Goal: Navigation & Orientation: Find specific page/section

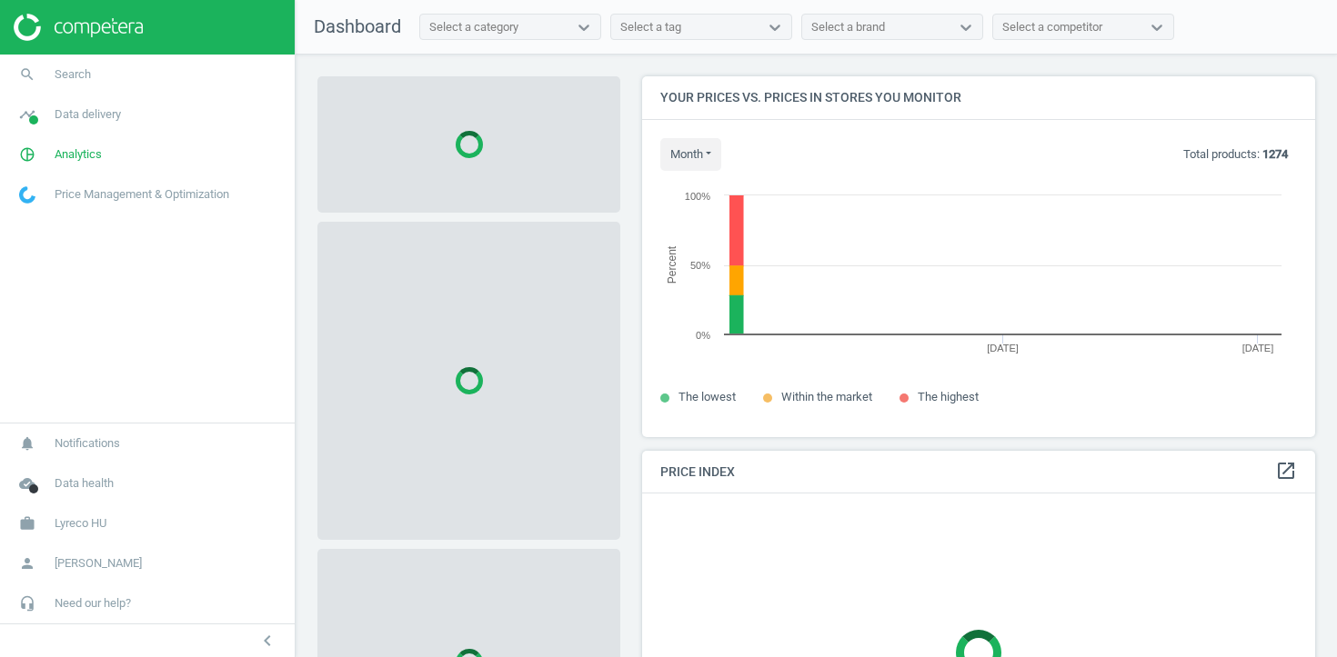
scroll to position [362, 674]
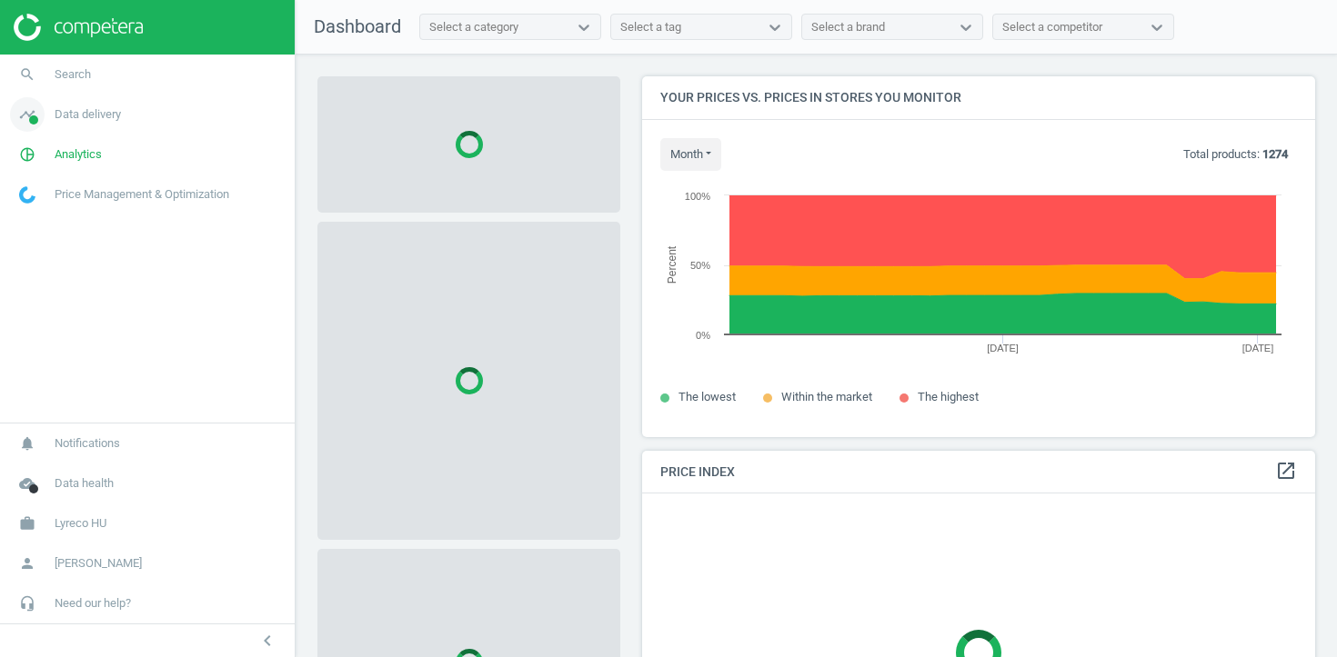
click at [88, 115] on span "Data delivery" at bounding box center [88, 114] width 66 height 16
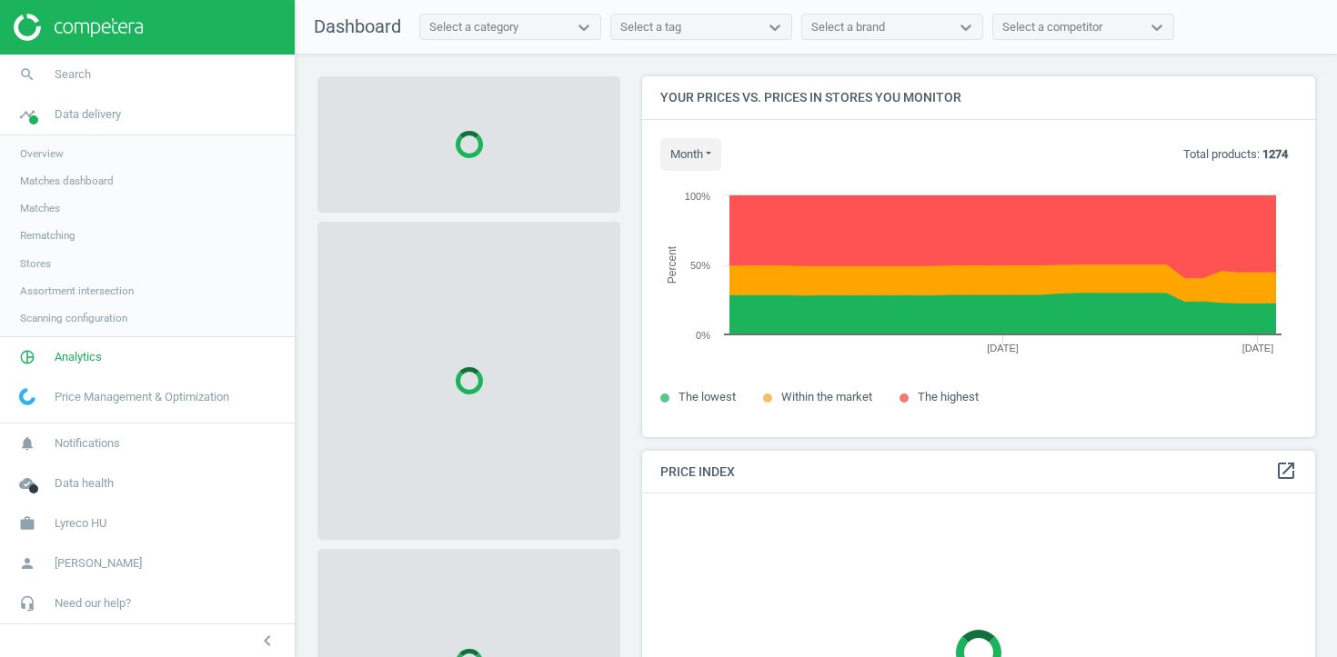
click at [50, 289] on span "Assortment intersection" at bounding box center [77, 291] width 114 height 15
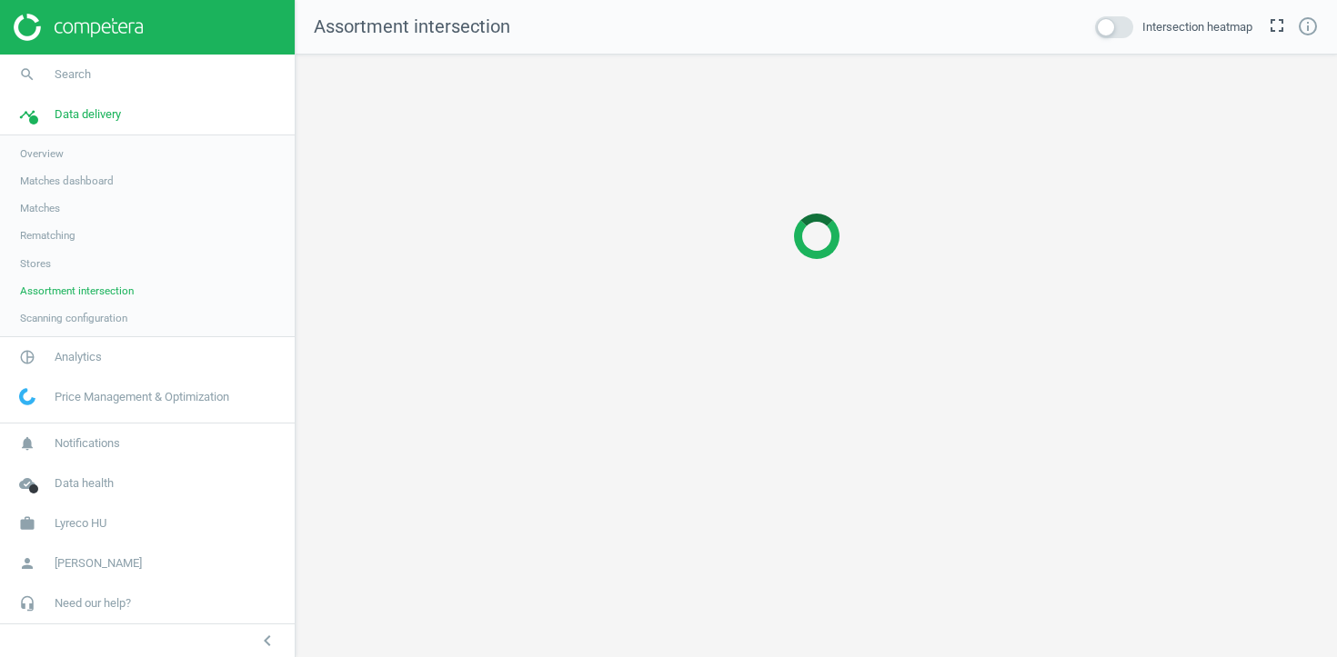
click at [30, 258] on span "Stores" at bounding box center [35, 263] width 31 height 15
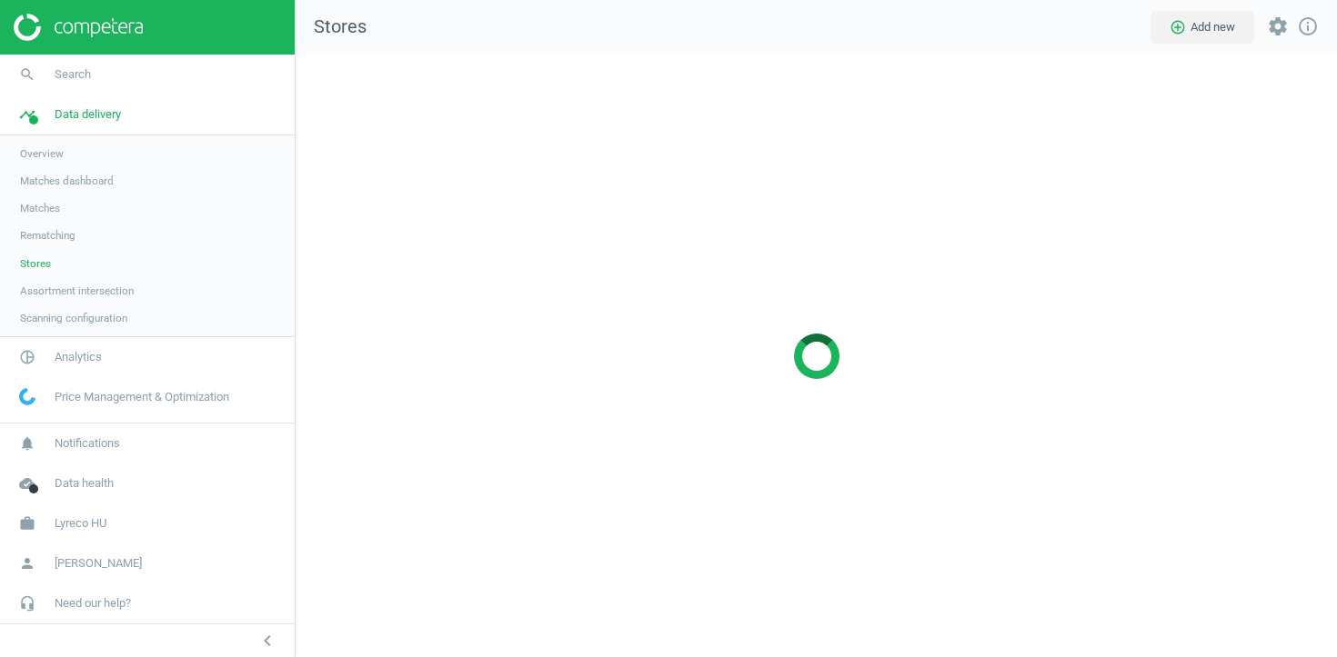
scroll to position [604, 1042]
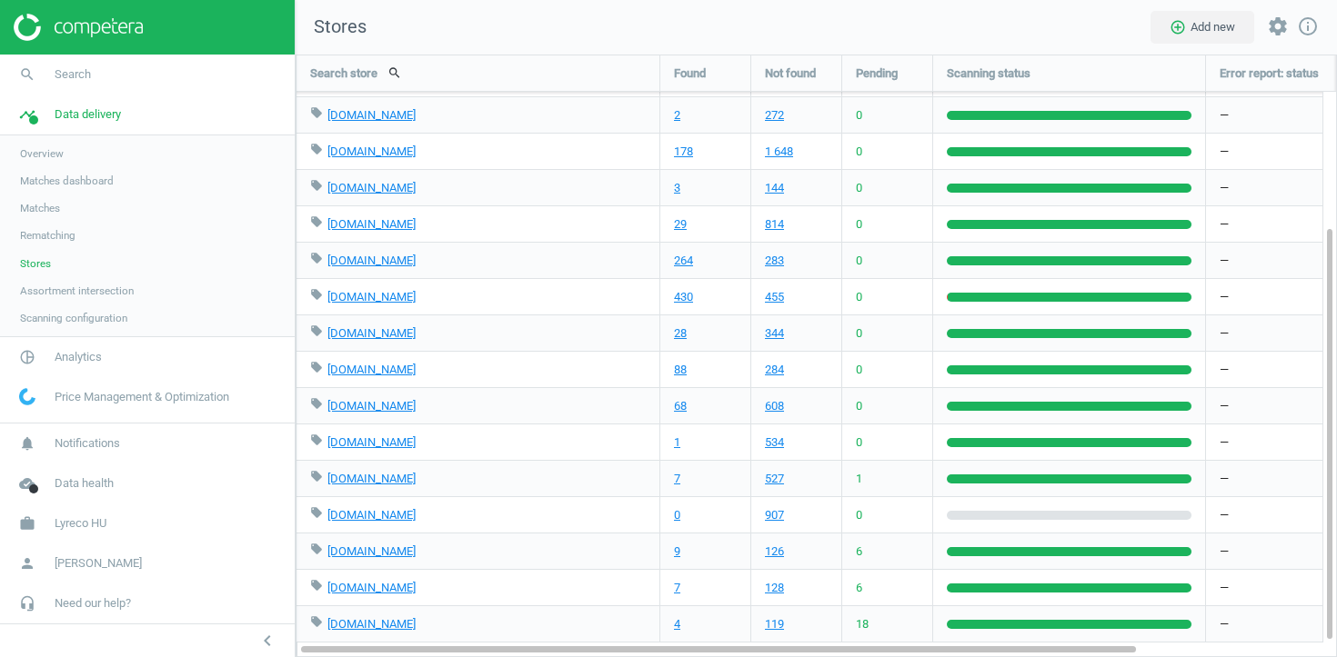
click at [83, 289] on span "Assortment intersection" at bounding box center [77, 291] width 114 height 15
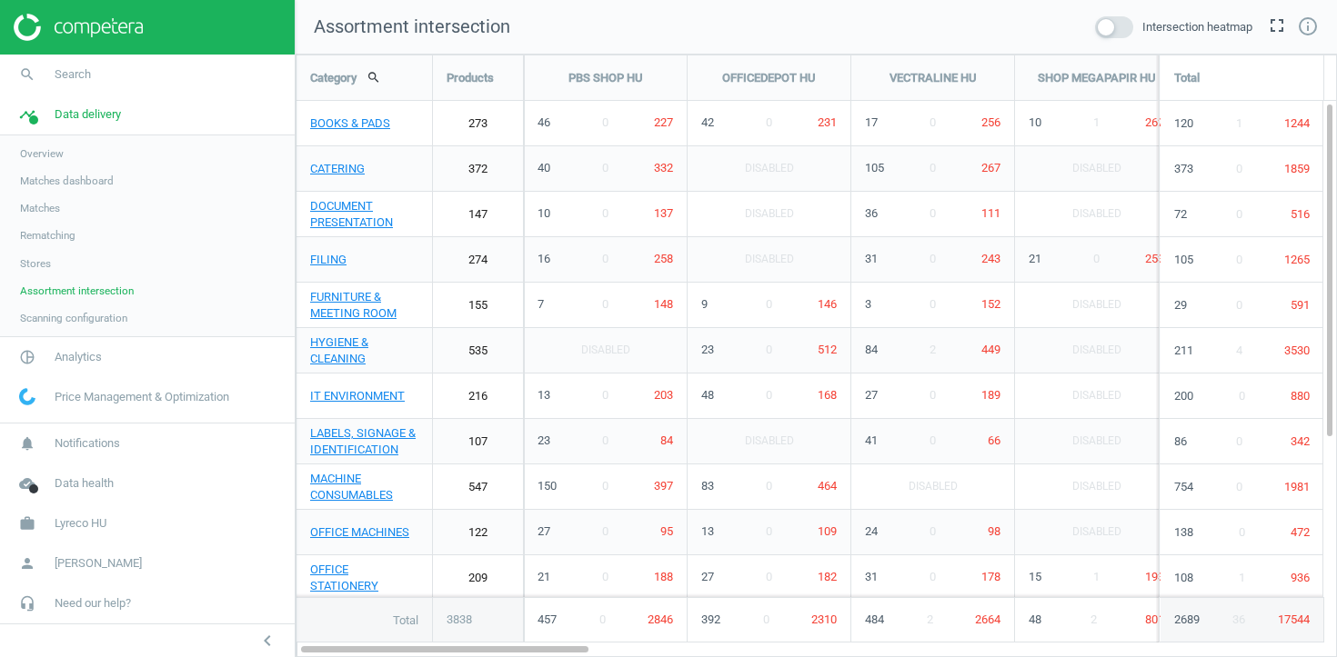
scroll to position [604, 1042]
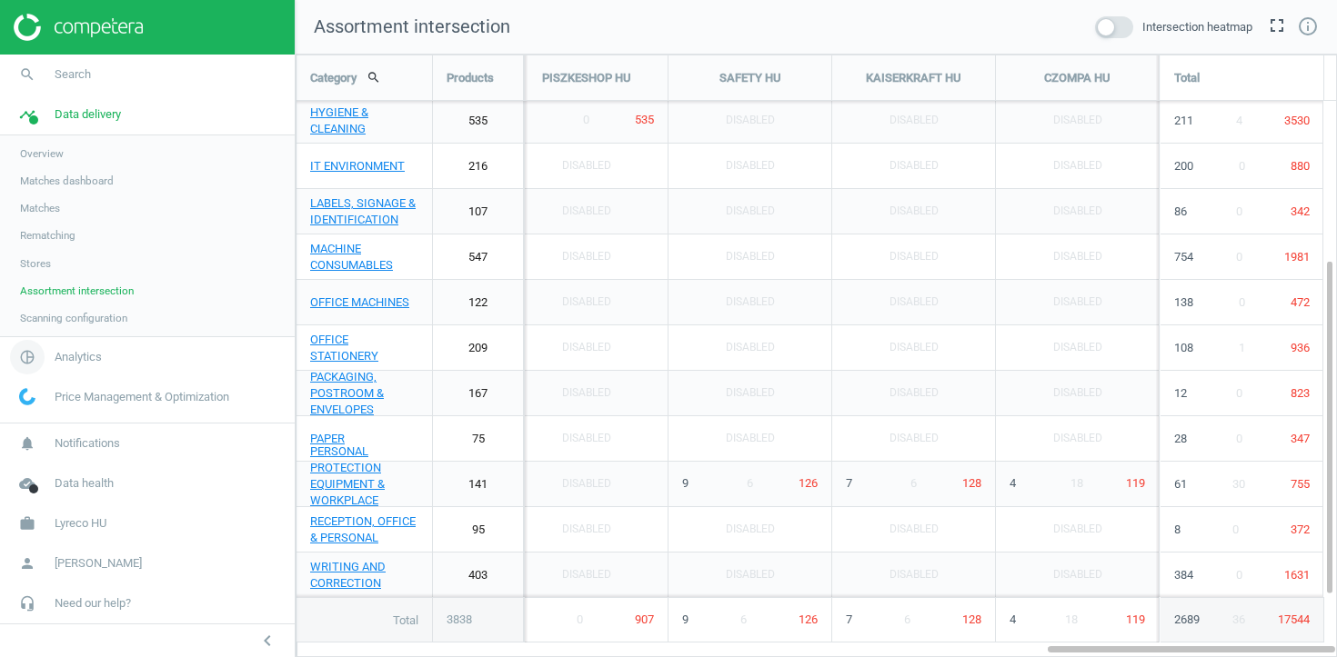
click at [65, 356] on span "Analytics" at bounding box center [78, 357] width 47 height 16
click at [54, 219] on span "Products" at bounding box center [41, 221] width 43 height 15
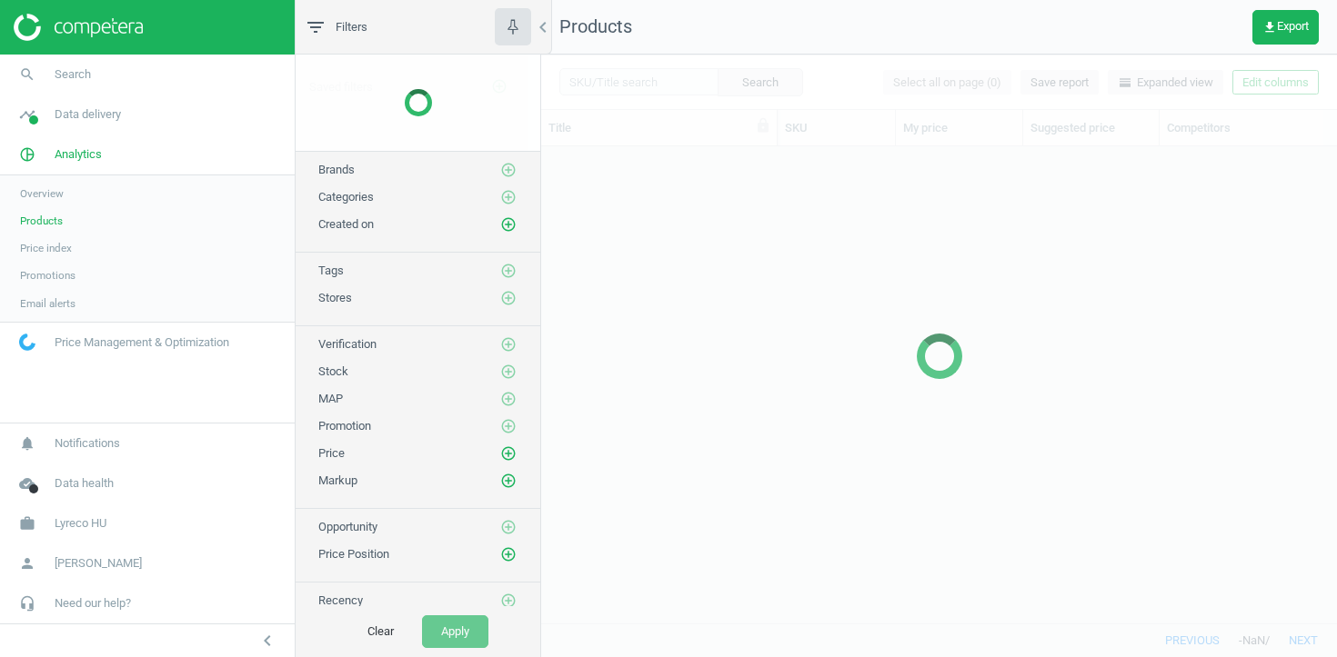
scroll to position [477, 796]
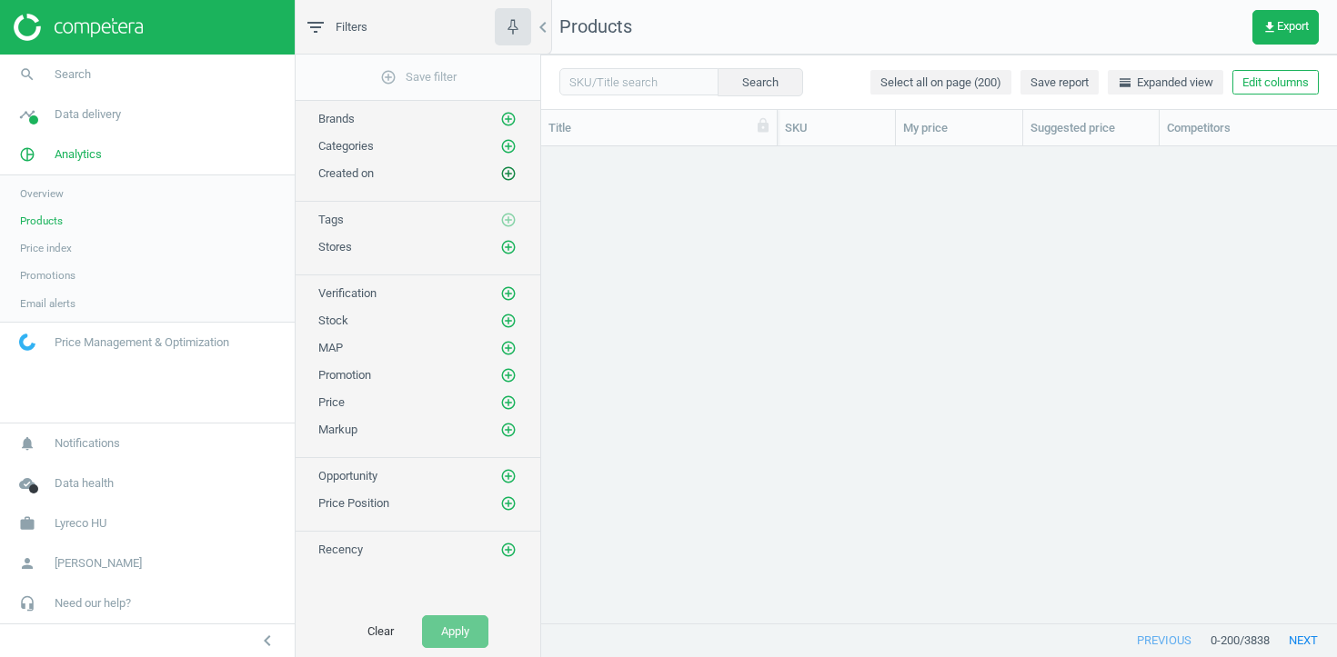
click at [507, 182] on button "add_circle_outline" at bounding box center [508, 174] width 18 height 18
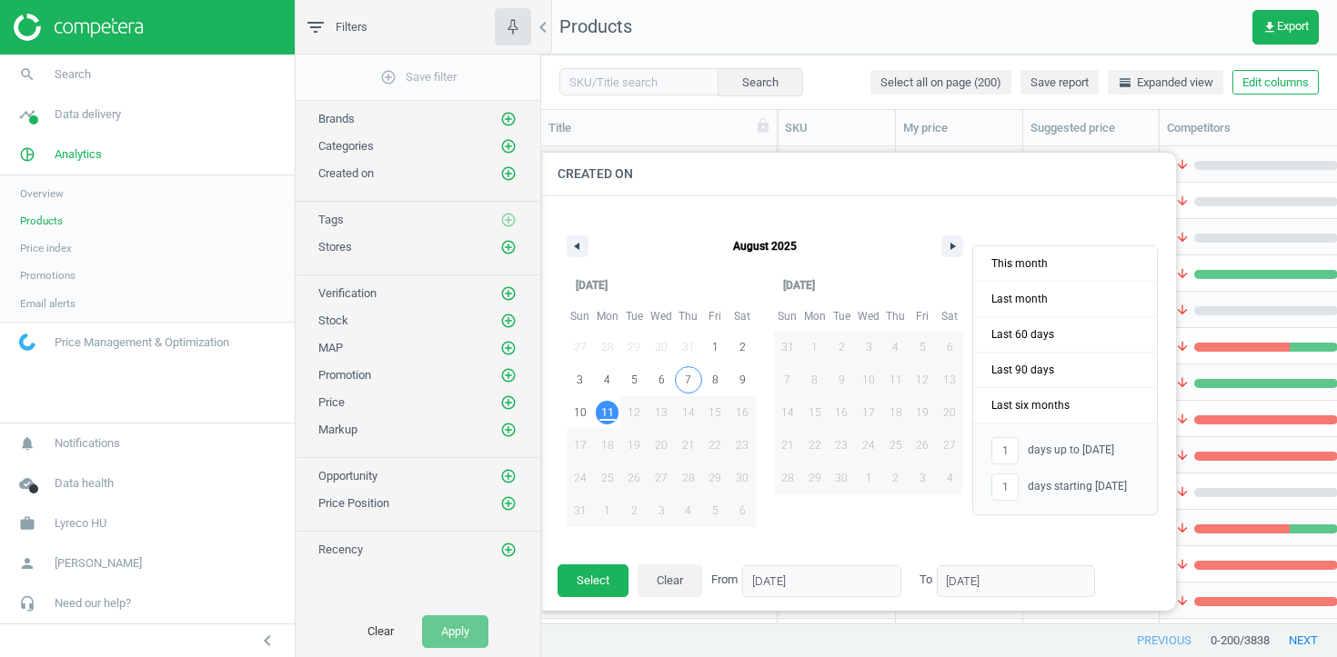
click at [695, 382] on span "7" at bounding box center [688, 380] width 27 height 24
type input "-"
type input "07/08/2025"
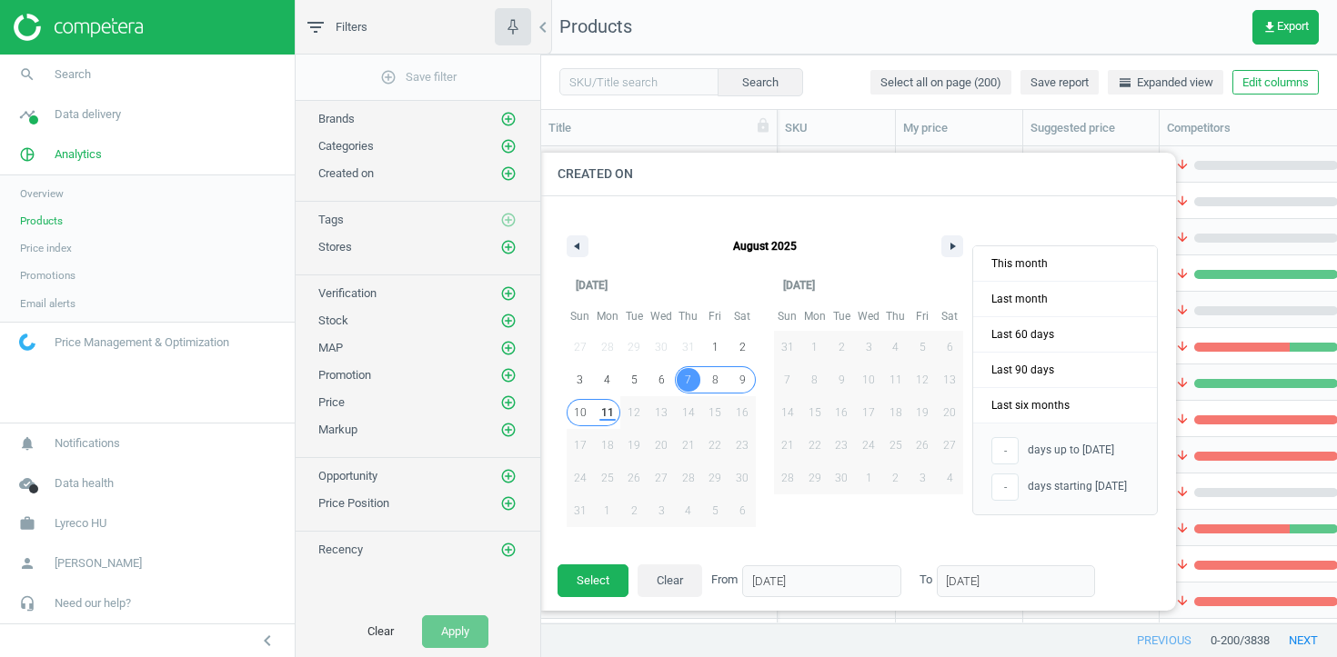
click at [606, 409] on span "11" at bounding box center [607, 412] width 13 height 33
type input "5"
type input "11/08/2025"
click at [600, 583] on button "Select" at bounding box center [592, 581] width 71 height 33
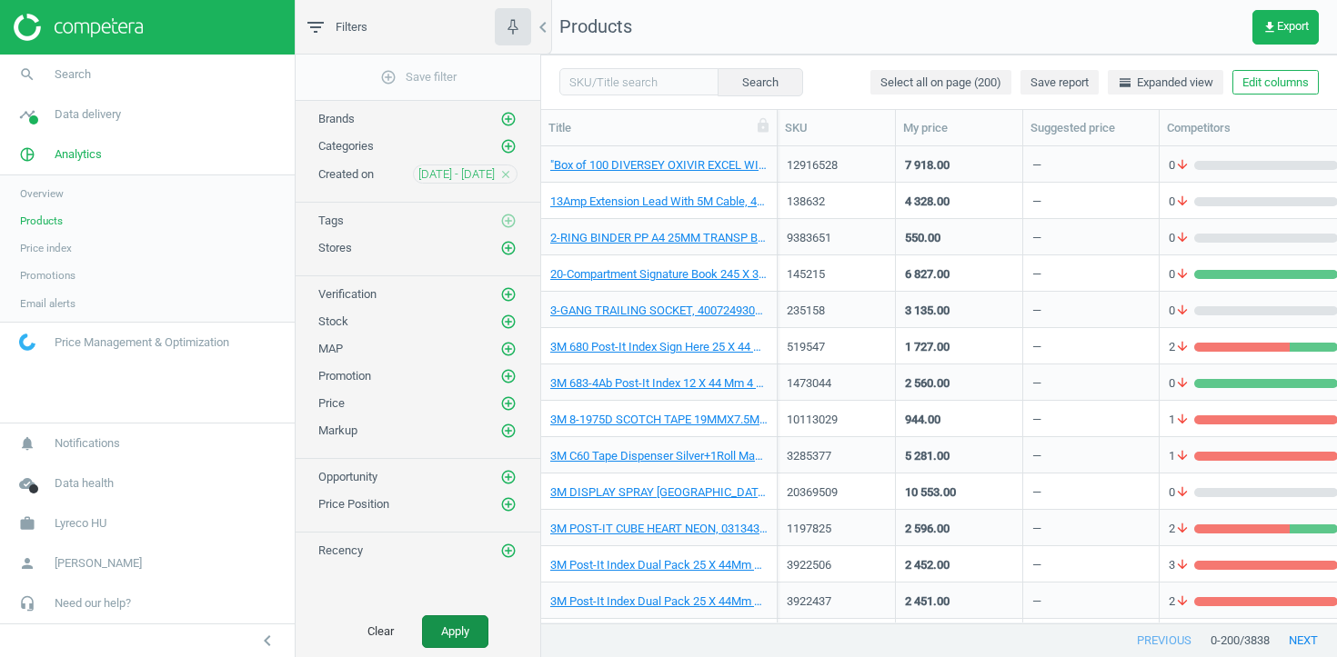
click at [476, 632] on button "Apply" at bounding box center [455, 632] width 66 height 33
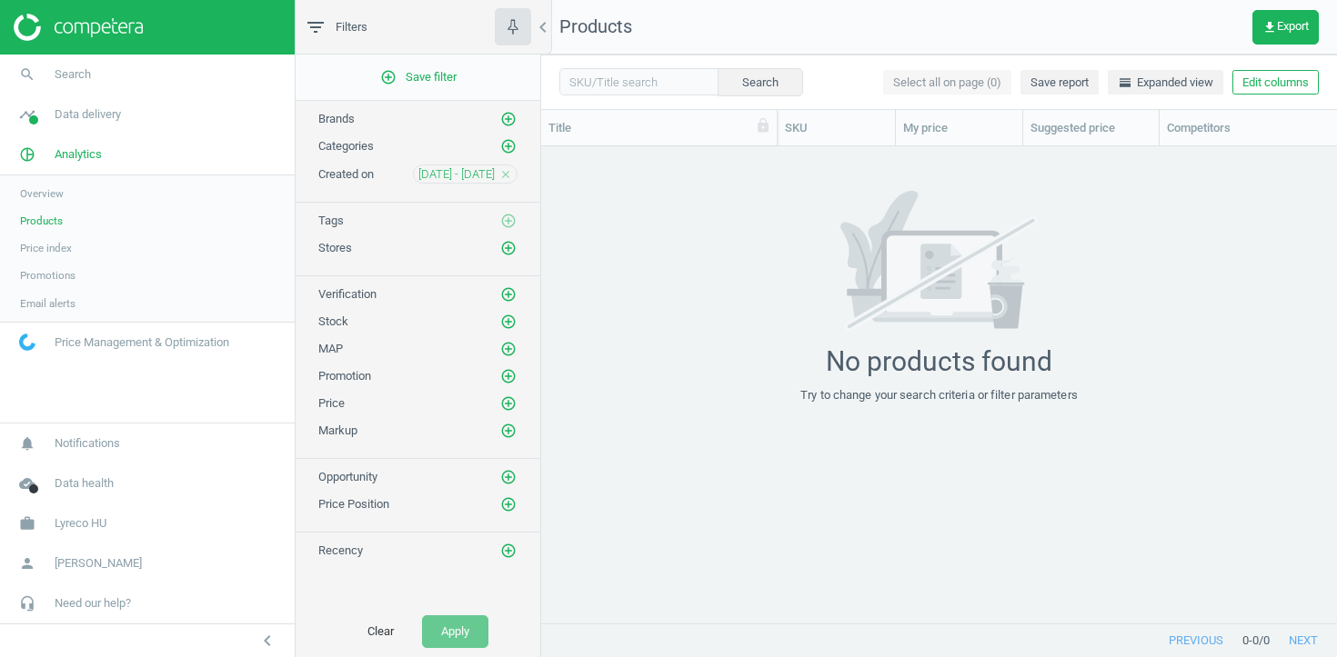
click at [501, 175] on icon "close" at bounding box center [505, 174] width 13 height 13
click at [454, 634] on button "Apply" at bounding box center [455, 632] width 66 height 33
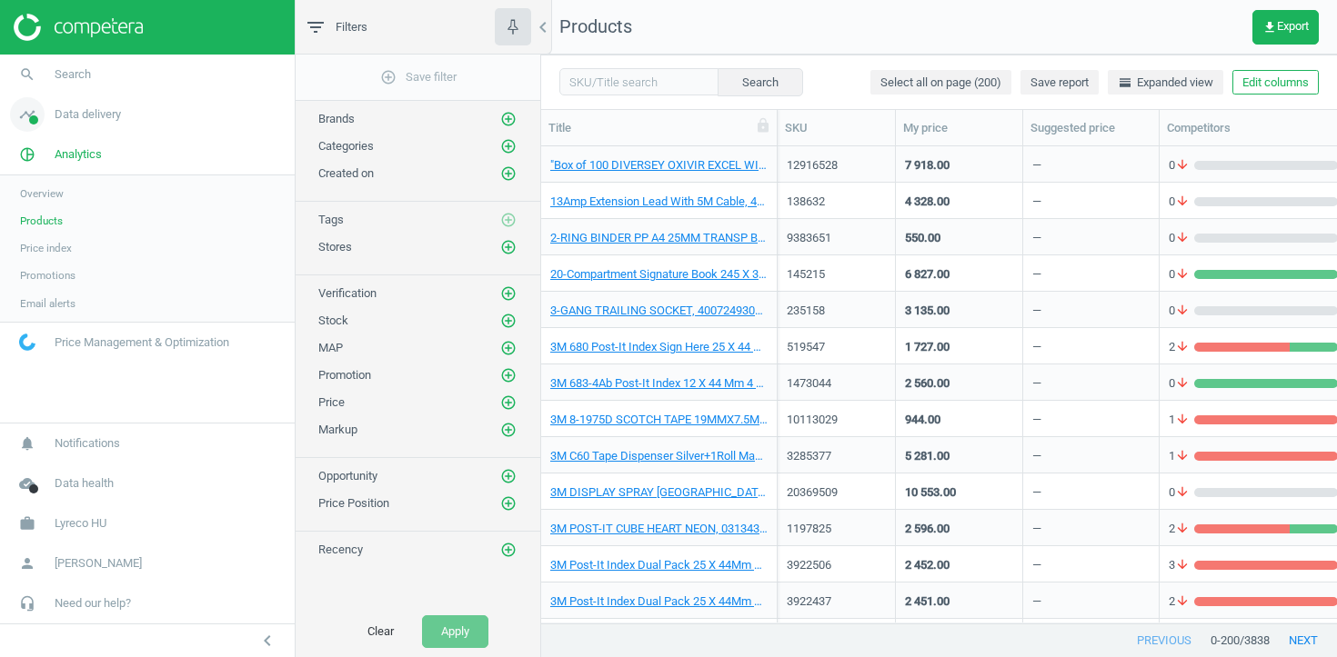
click at [93, 106] on span "Data delivery" at bounding box center [88, 114] width 66 height 16
click at [43, 261] on span "Stores" at bounding box center [35, 263] width 31 height 15
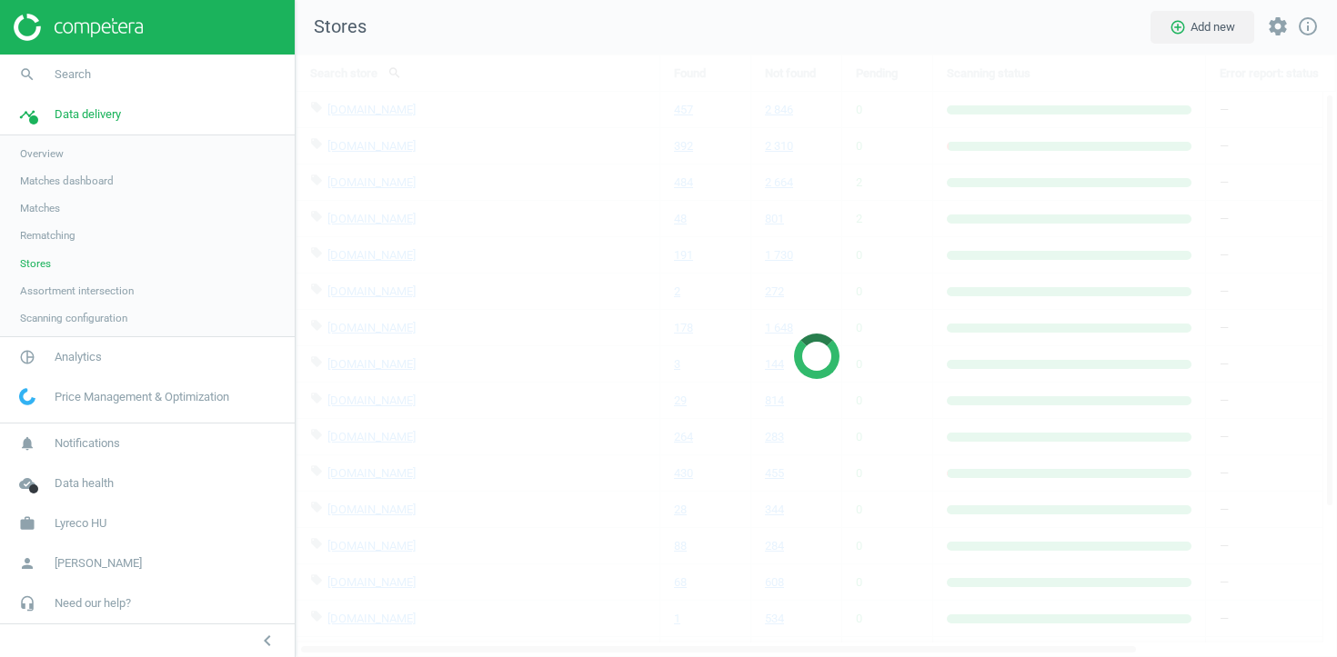
scroll to position [604, 1042]
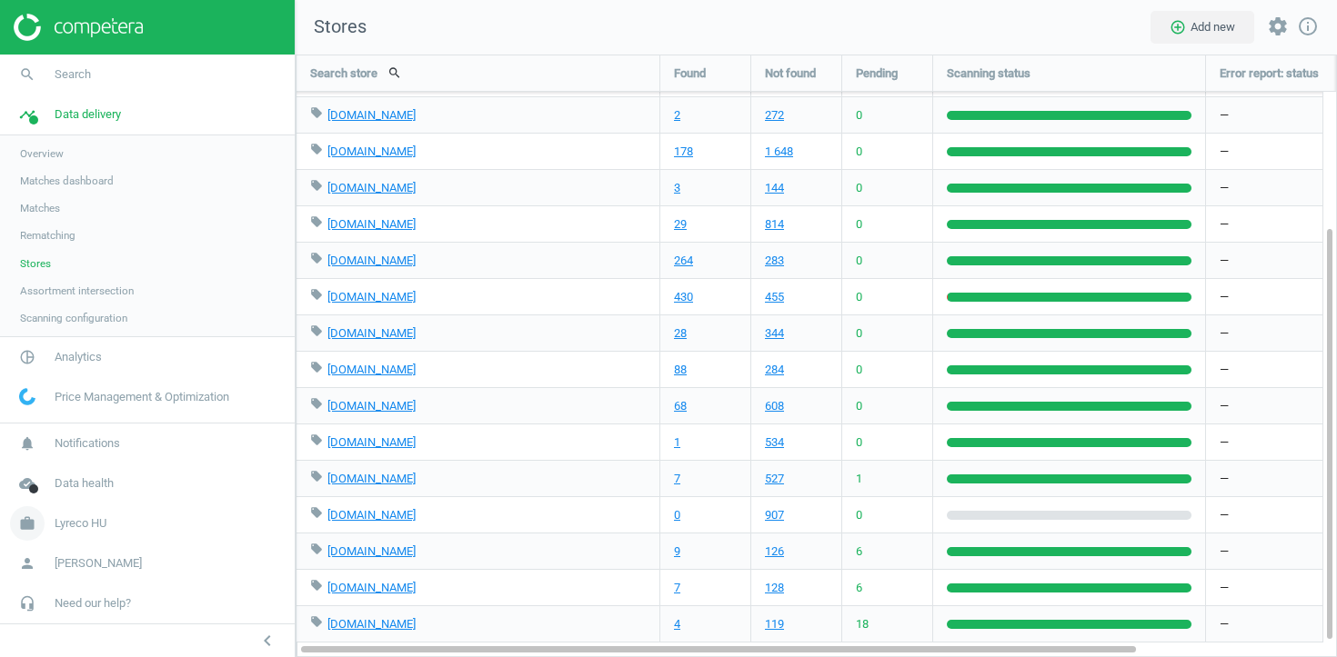
click at [165, 522] on link "work Lyreco HU" at bounding box center [147, 524] width 295 height 40
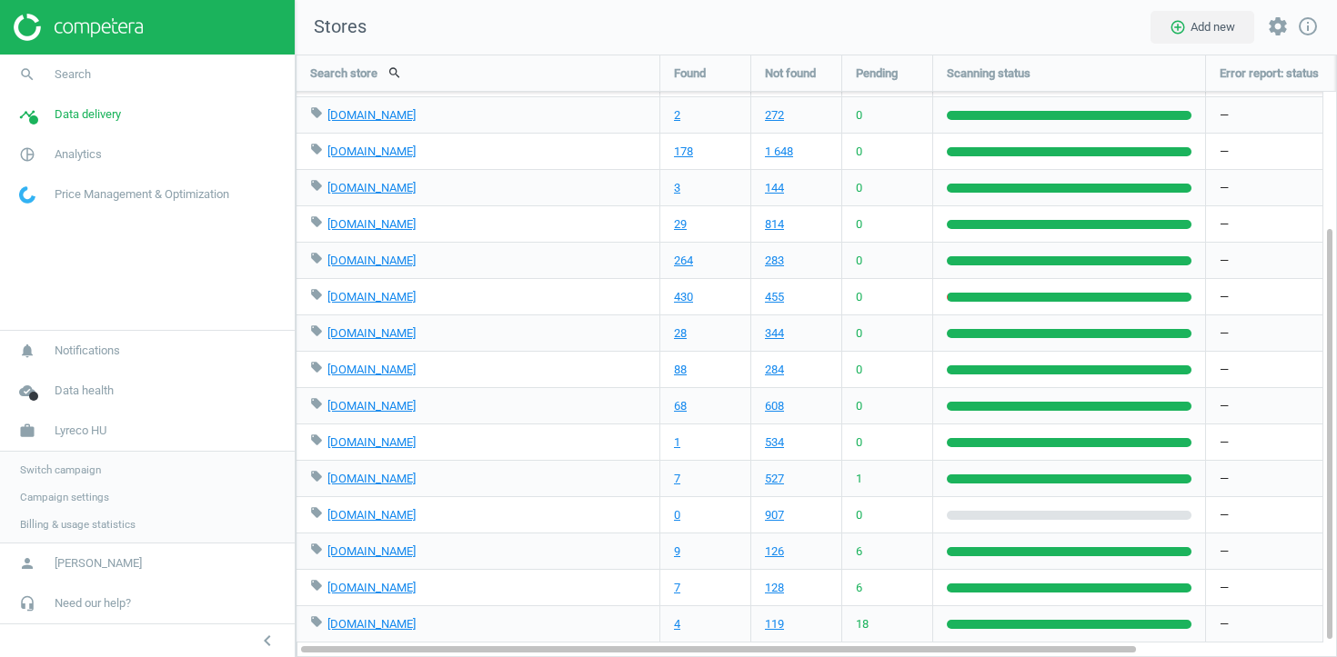
click at [83, 466] on span "Switch campaign" at bounding box center [60, 470] width 81 height 15
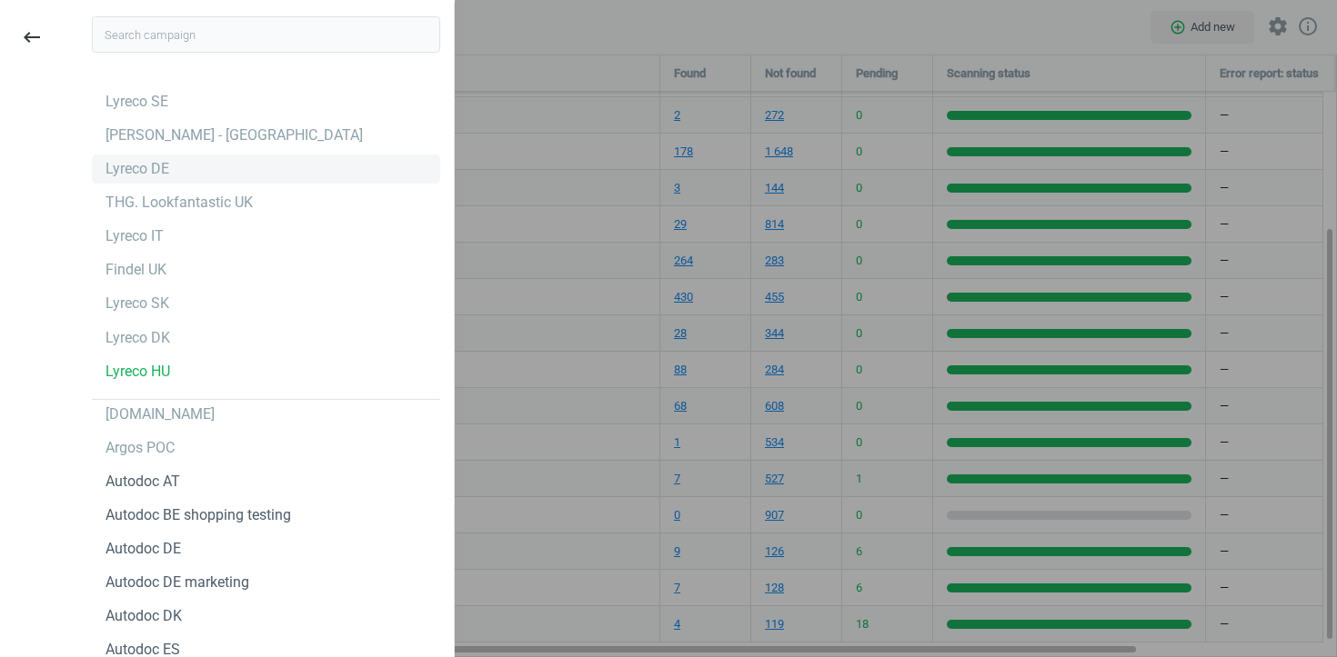
click at [181, 174] on div "Lyreco DE" at bounding box center [266, 169] width 348 height 29
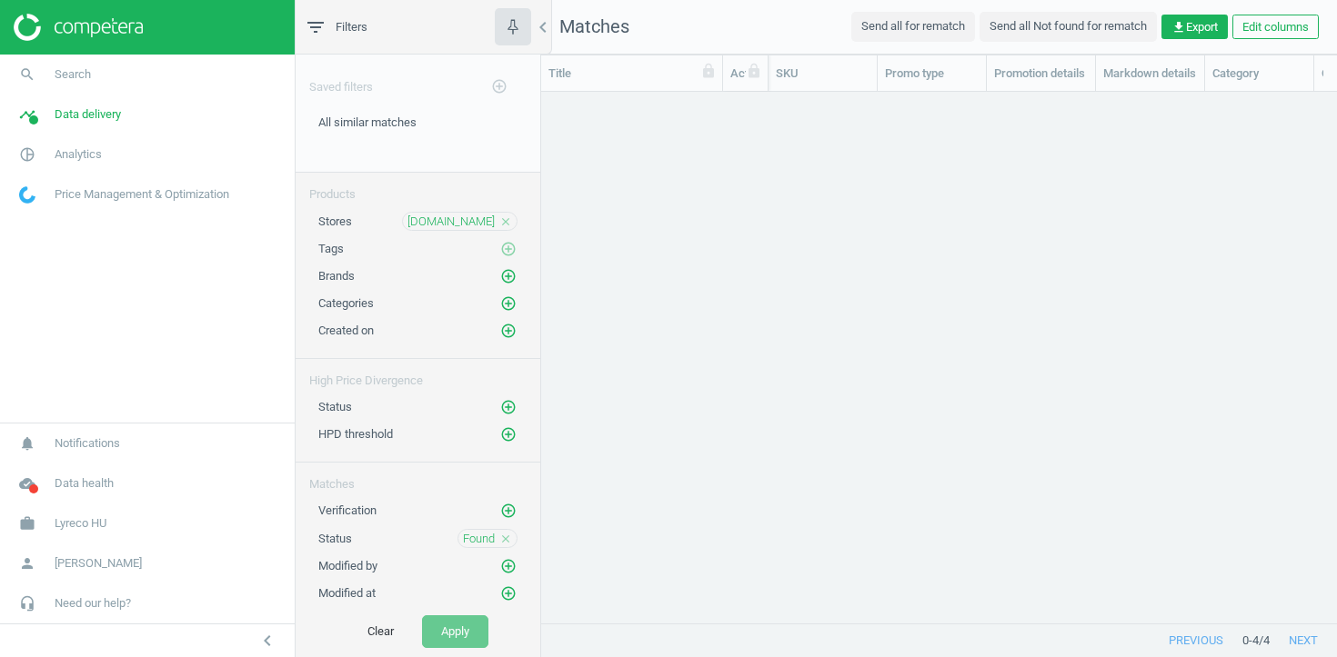
scroll to position [531, 796]
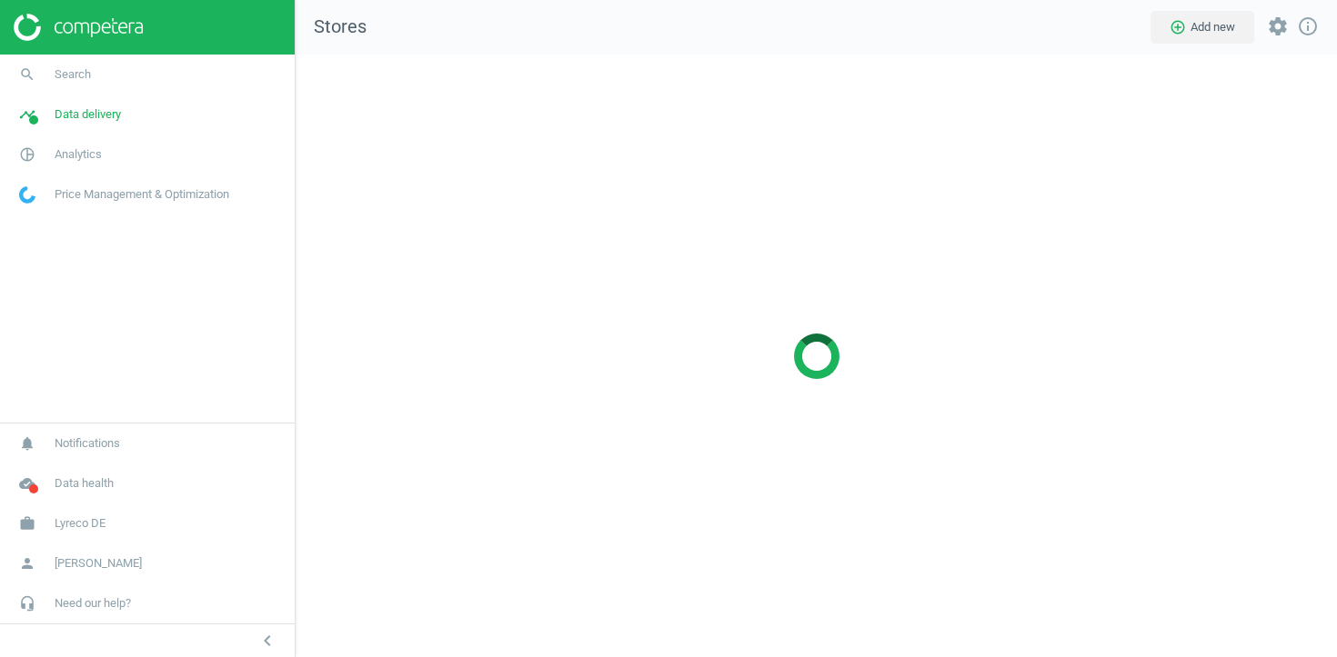
scroll to position [604, 1042]
